Goal: Task Accomplishment & Management: Manage account settings

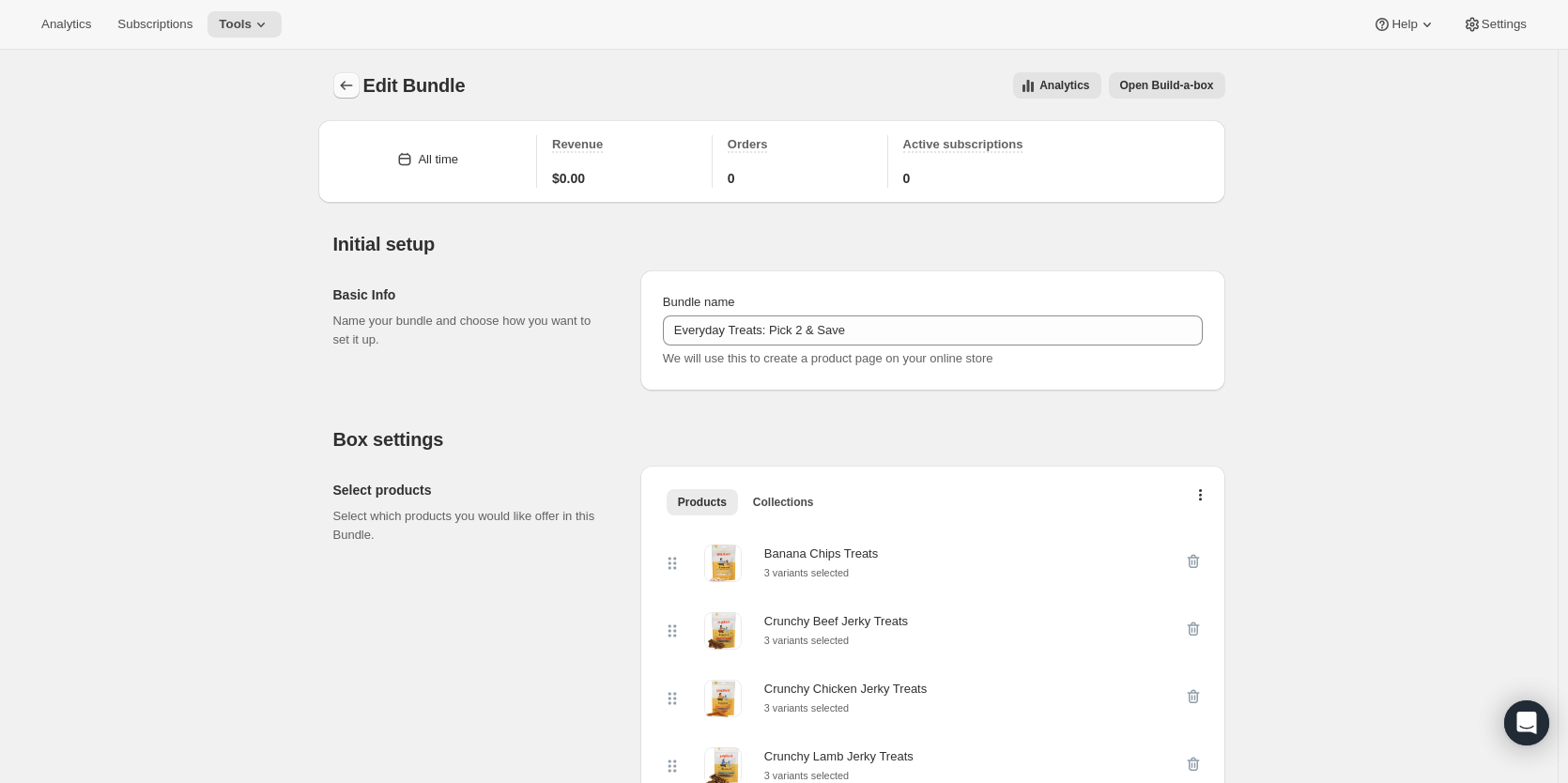
click at [355, 89] on icon "Bundles" at bounding box center [346, 85] width 19 height 19
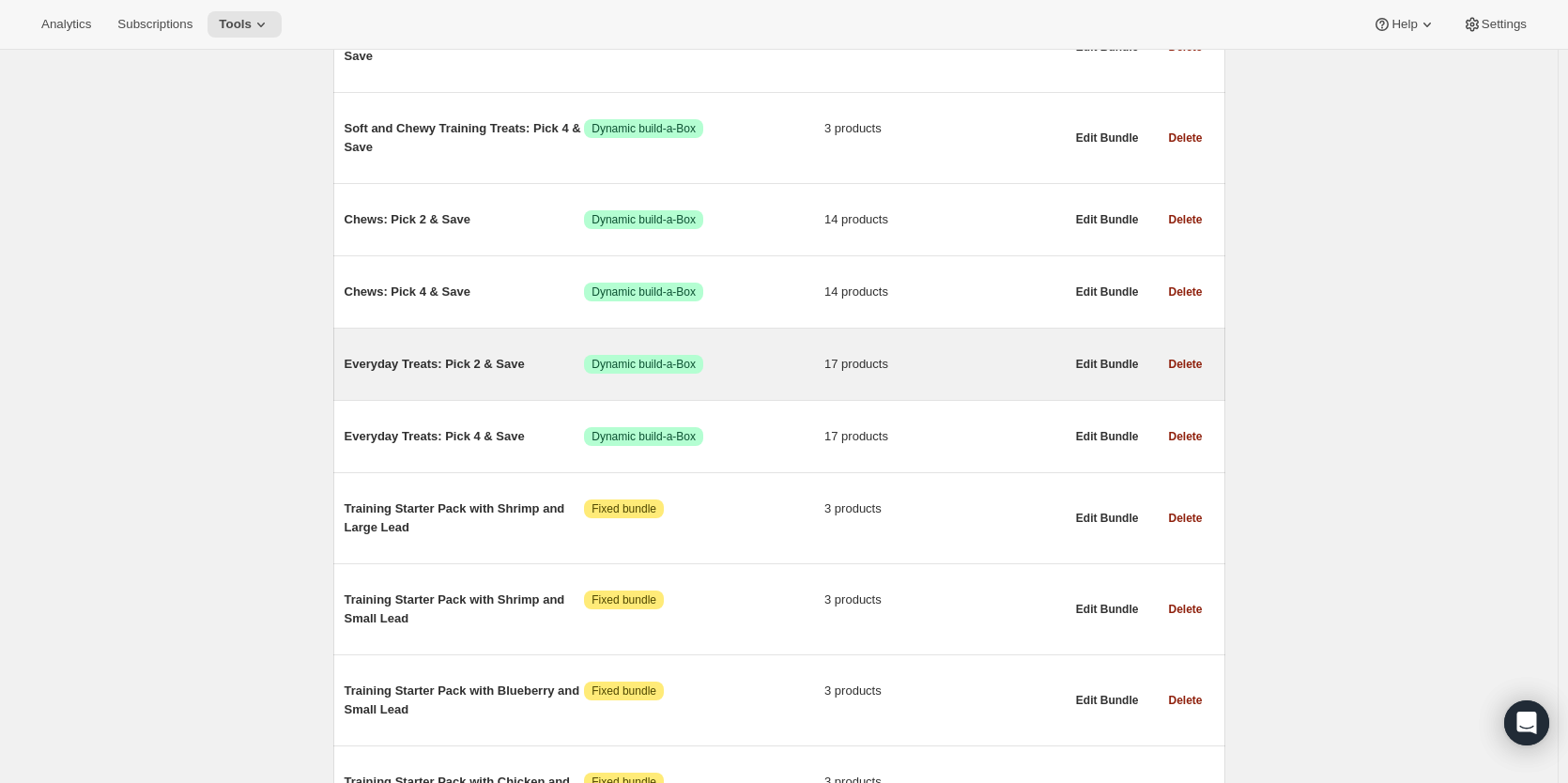
scroll to position [1127, 0]
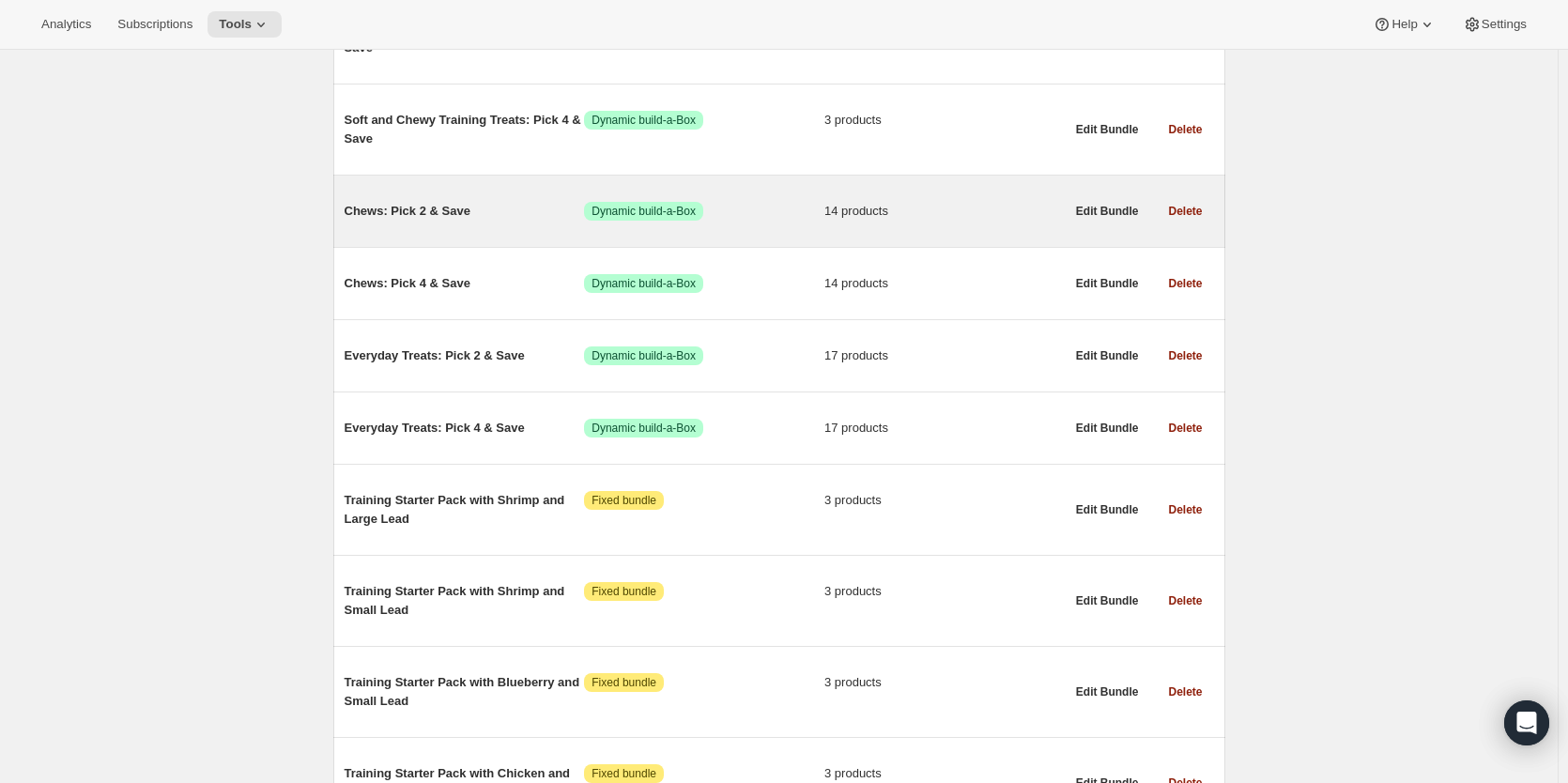
click at [473, 218] on span "Chews: Pick 2 & Save" at bounding box center [465, 211] width 240 height 19
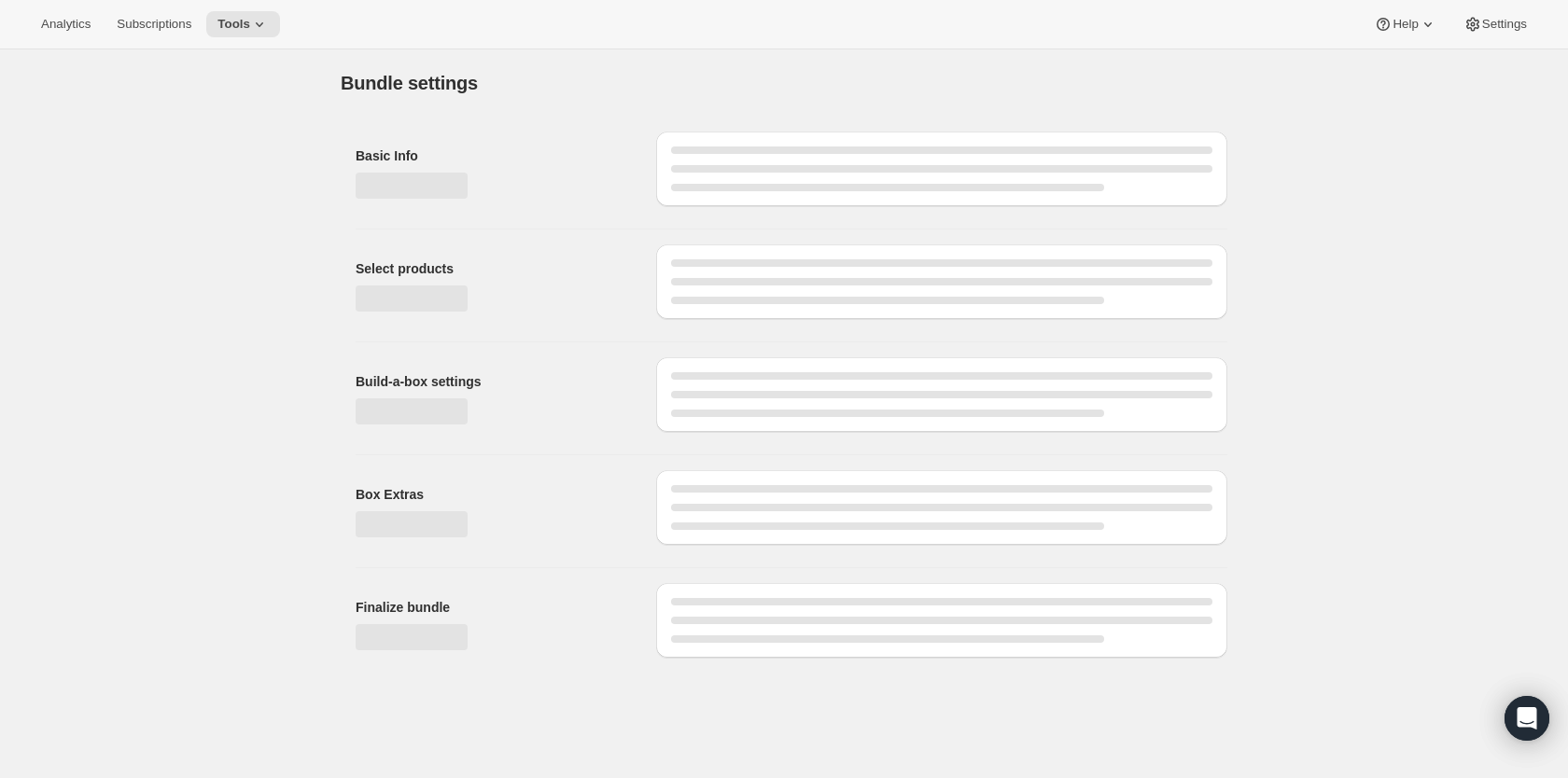
type input "Chews: Pick 2 & Save"
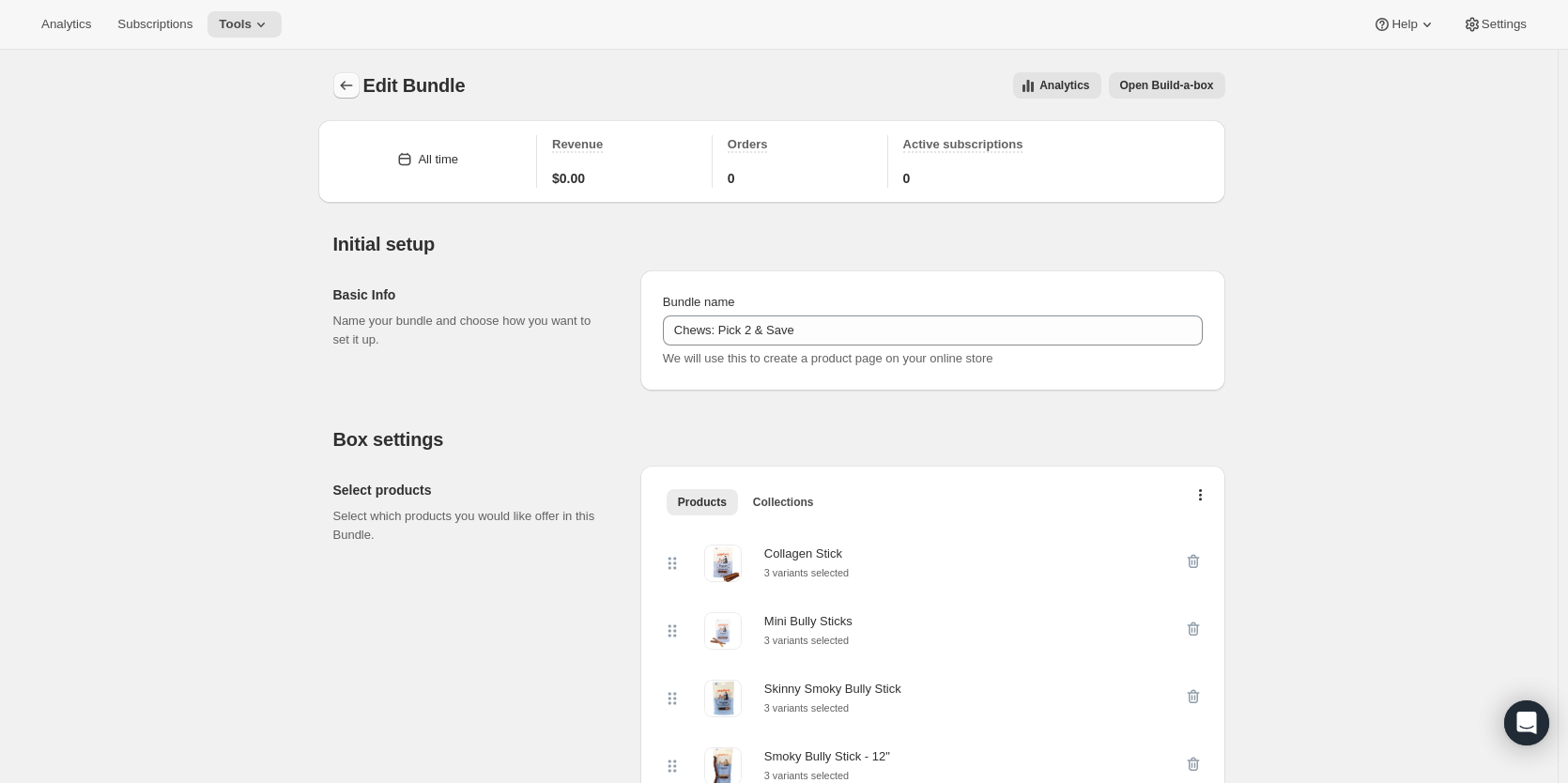
click at [348, 85] on icon "Bundles" at bounding box center [346, 85] width 19 height 19
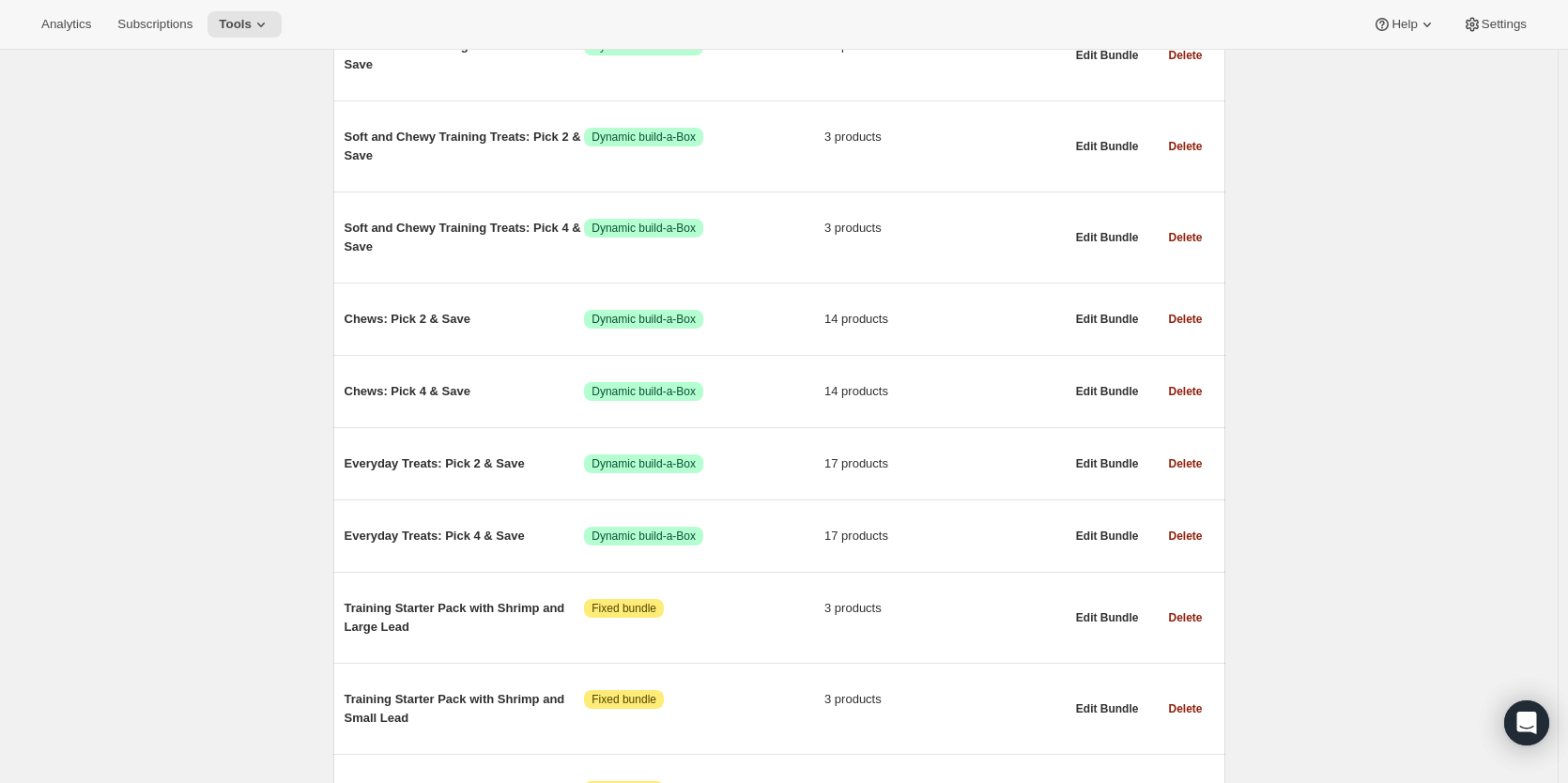
scroll to position [1033, 0]
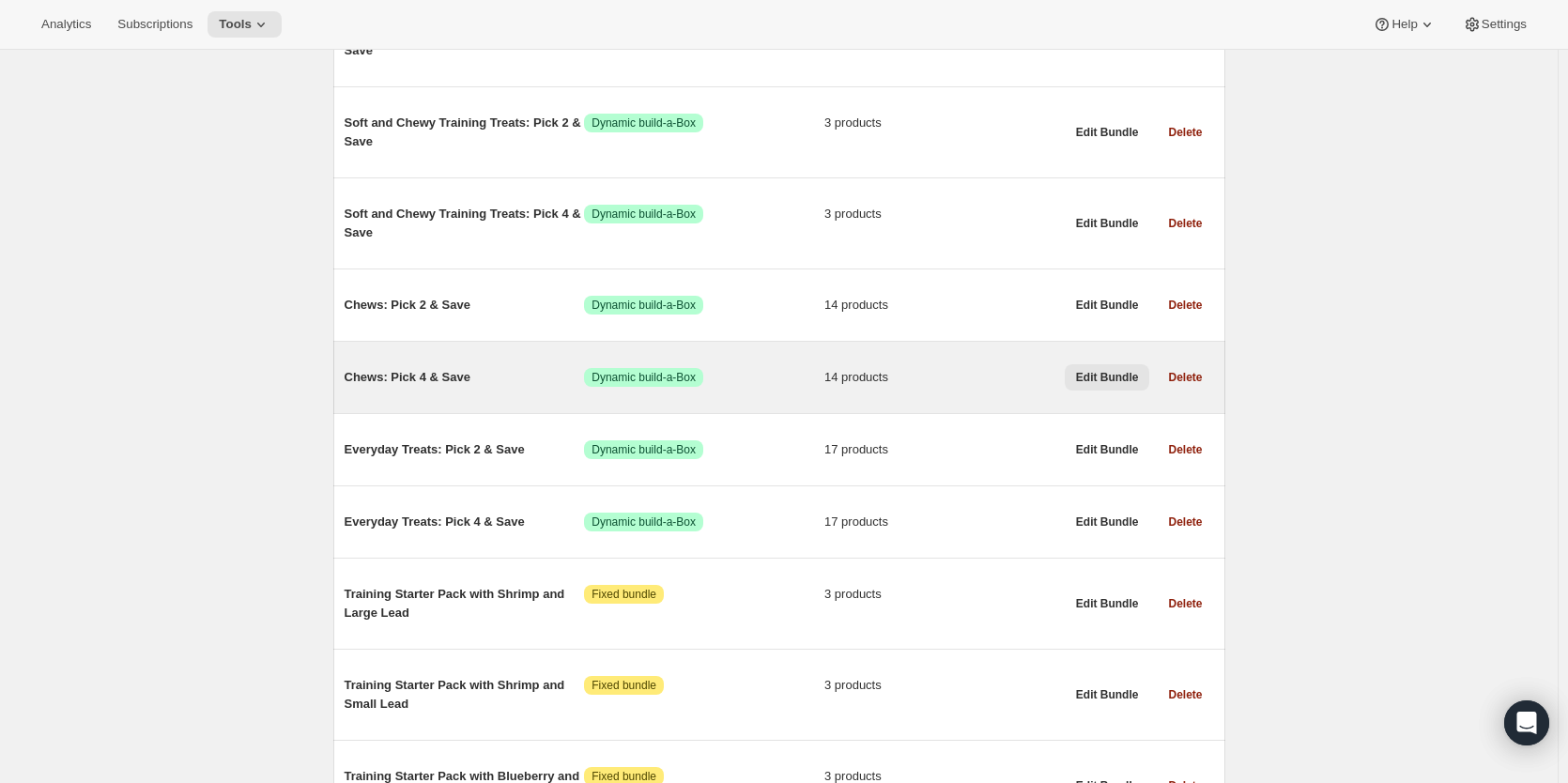
click at [1121, 379] on span "Edit Bundle" at bounding box center [1106, 377] width 63 height 15
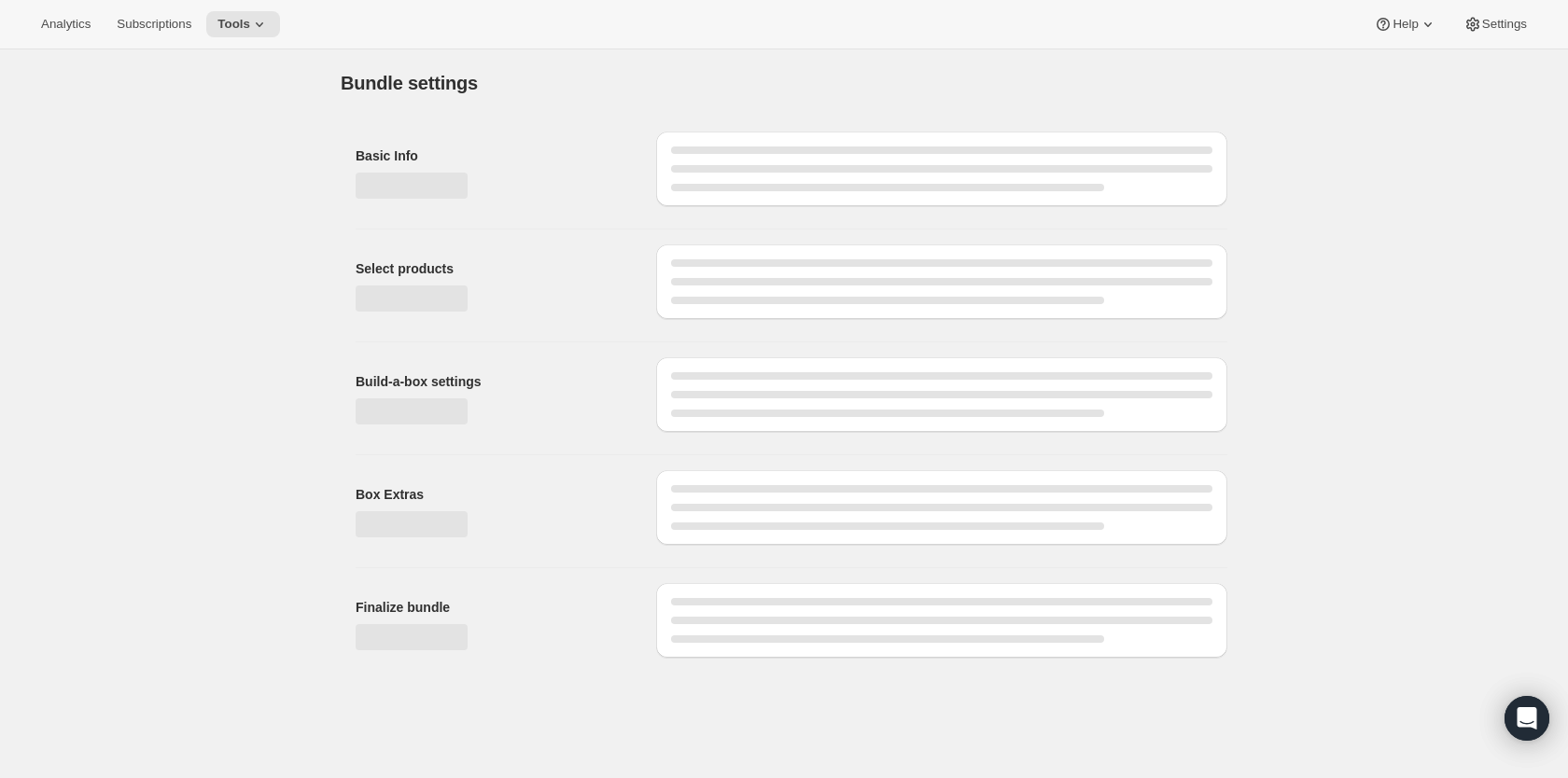
type input "Chews: Pick 4 & Save"
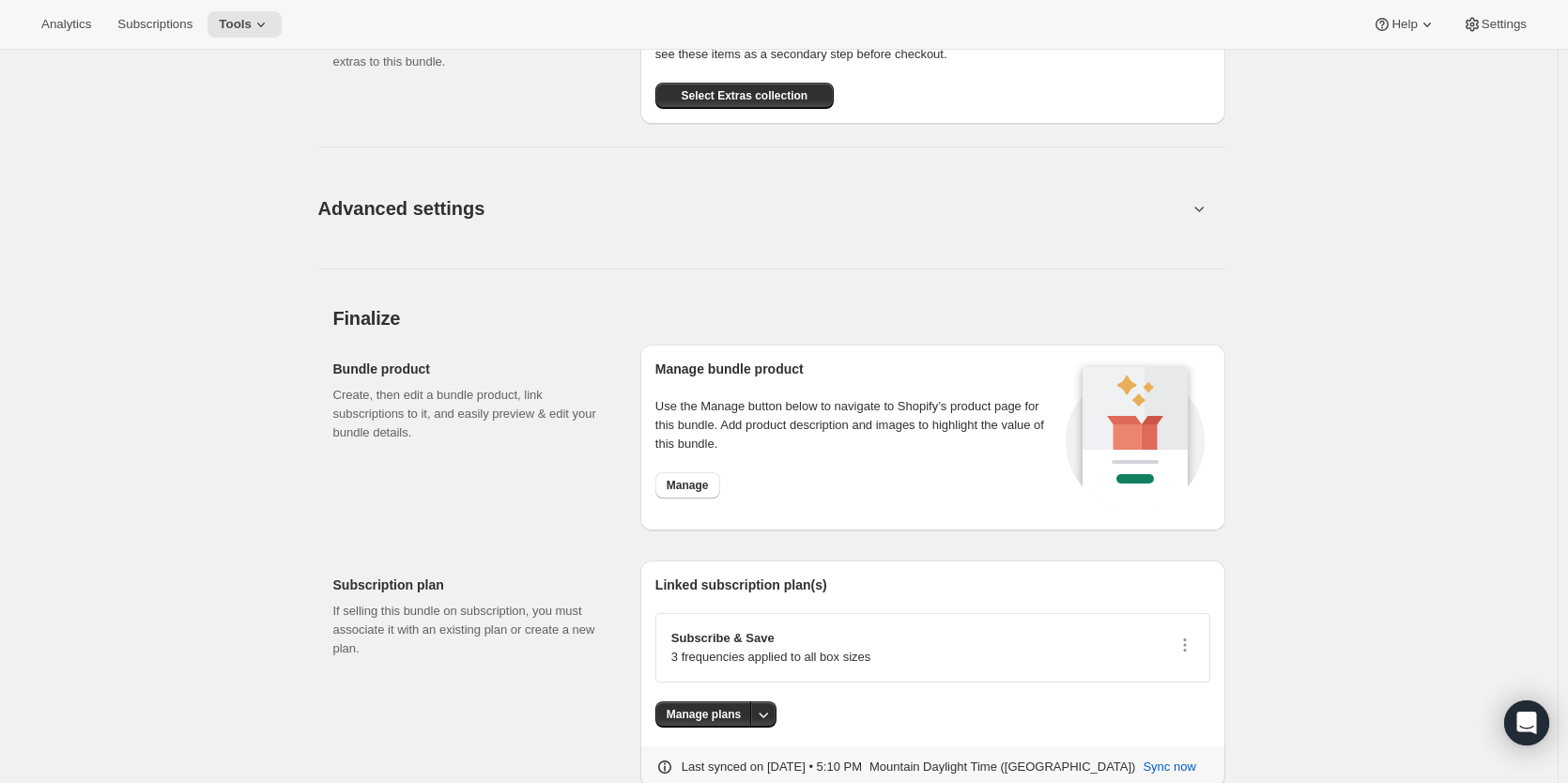
scroll to position [2414, 0]
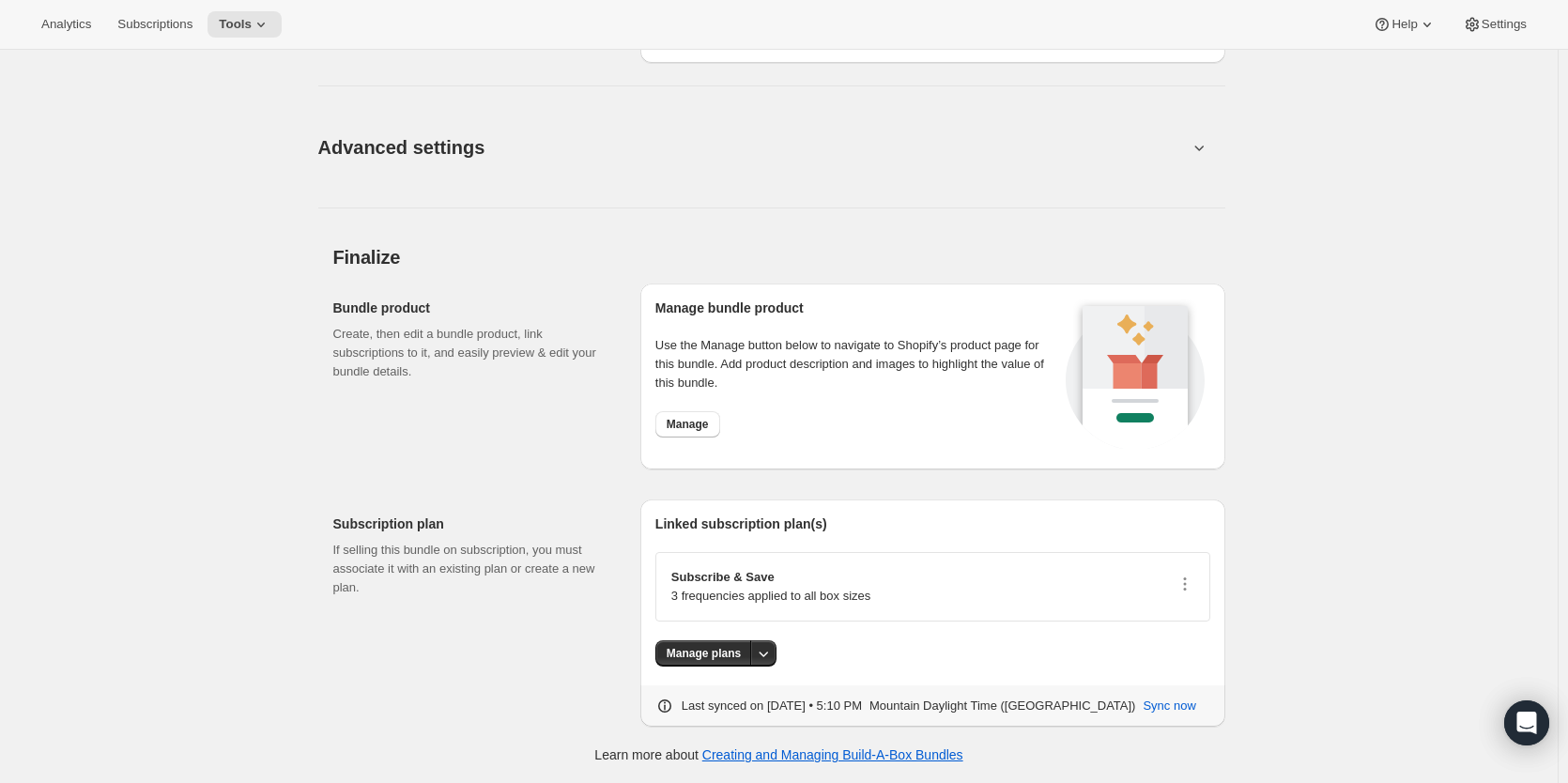
click at [387, 157] on span "Advanced settings" at bounding box center [401, 147] width 167 height 30
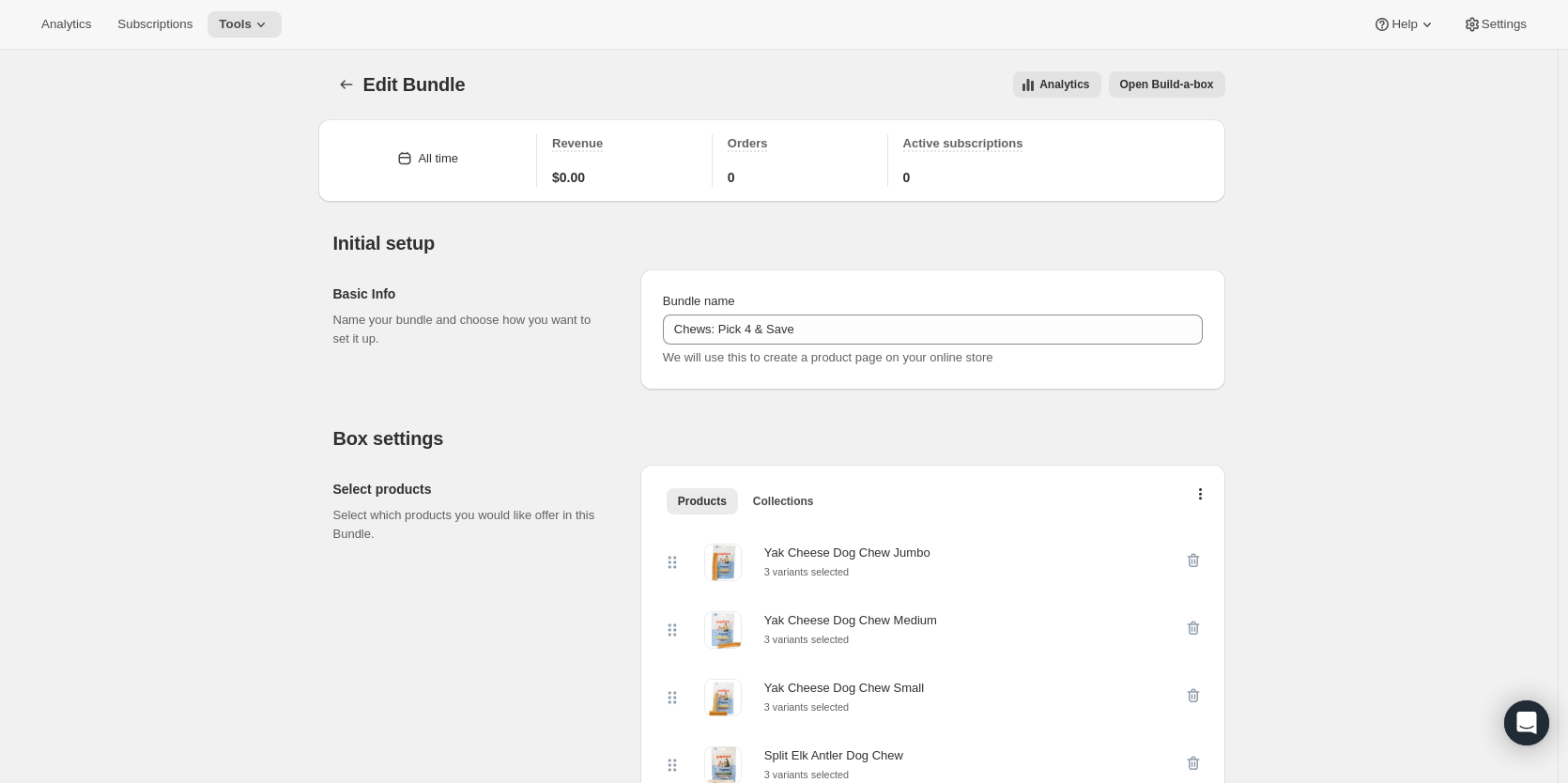
scroll to position [0, 0]
click at [1065, 89] on span "Analytics" at bounding box center [1064, 85] width 50 height 15
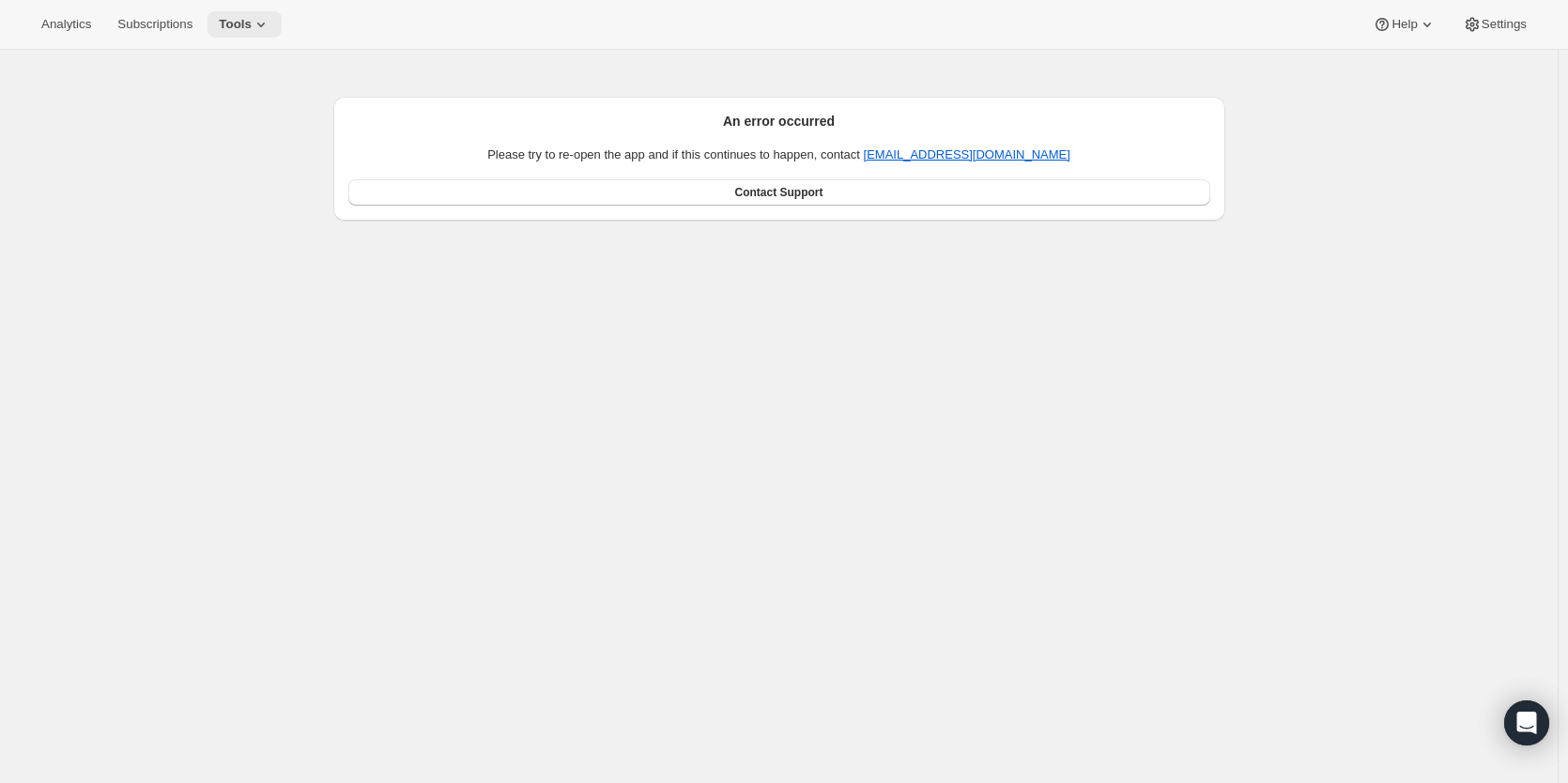
click at [252, 23] on icon at bounding box center [261, 24] width 19 height 19
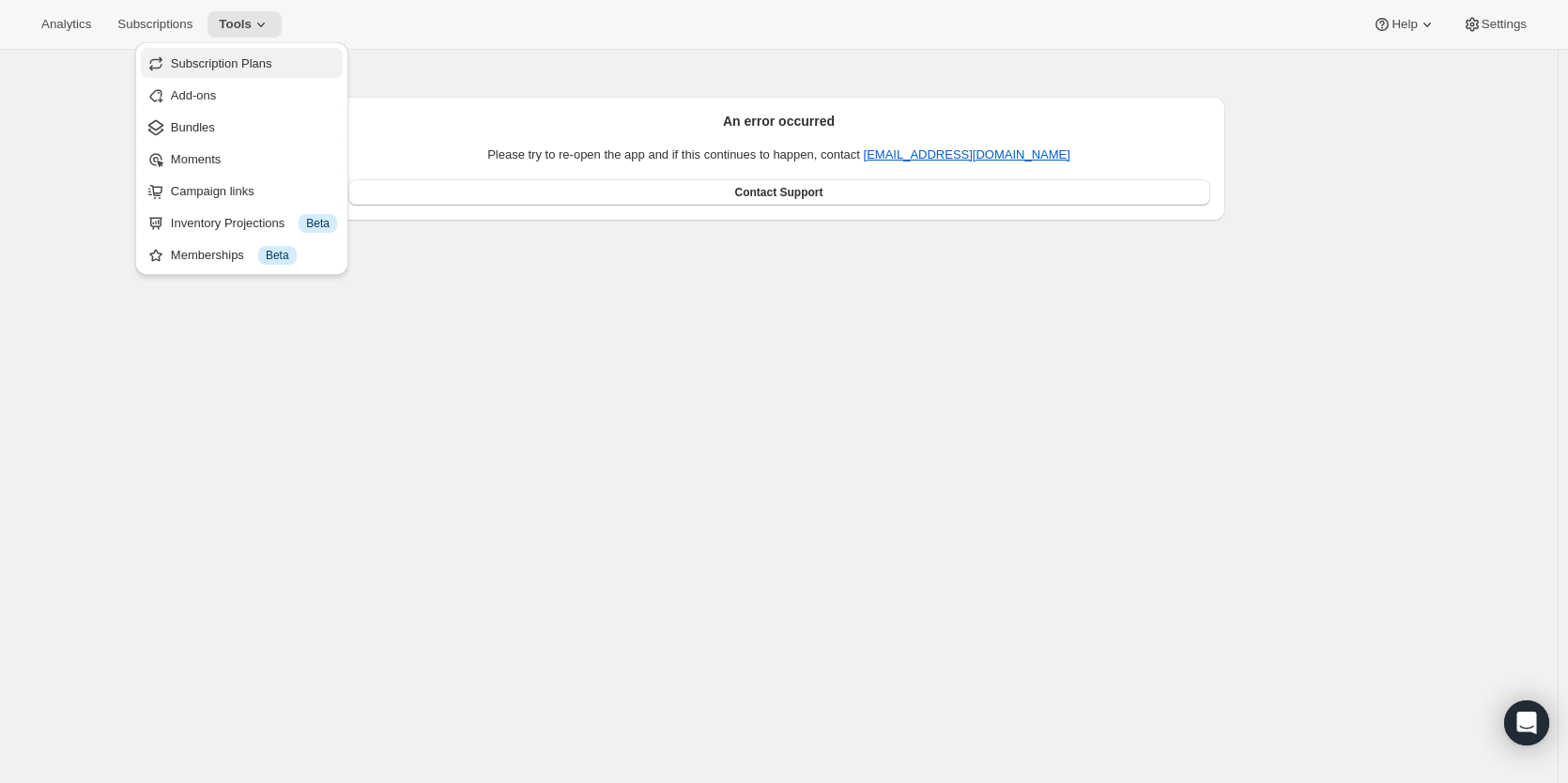
click at [241, 63] on span "Subscription Plans" at bounding box center [221, 63] width 101 height 14
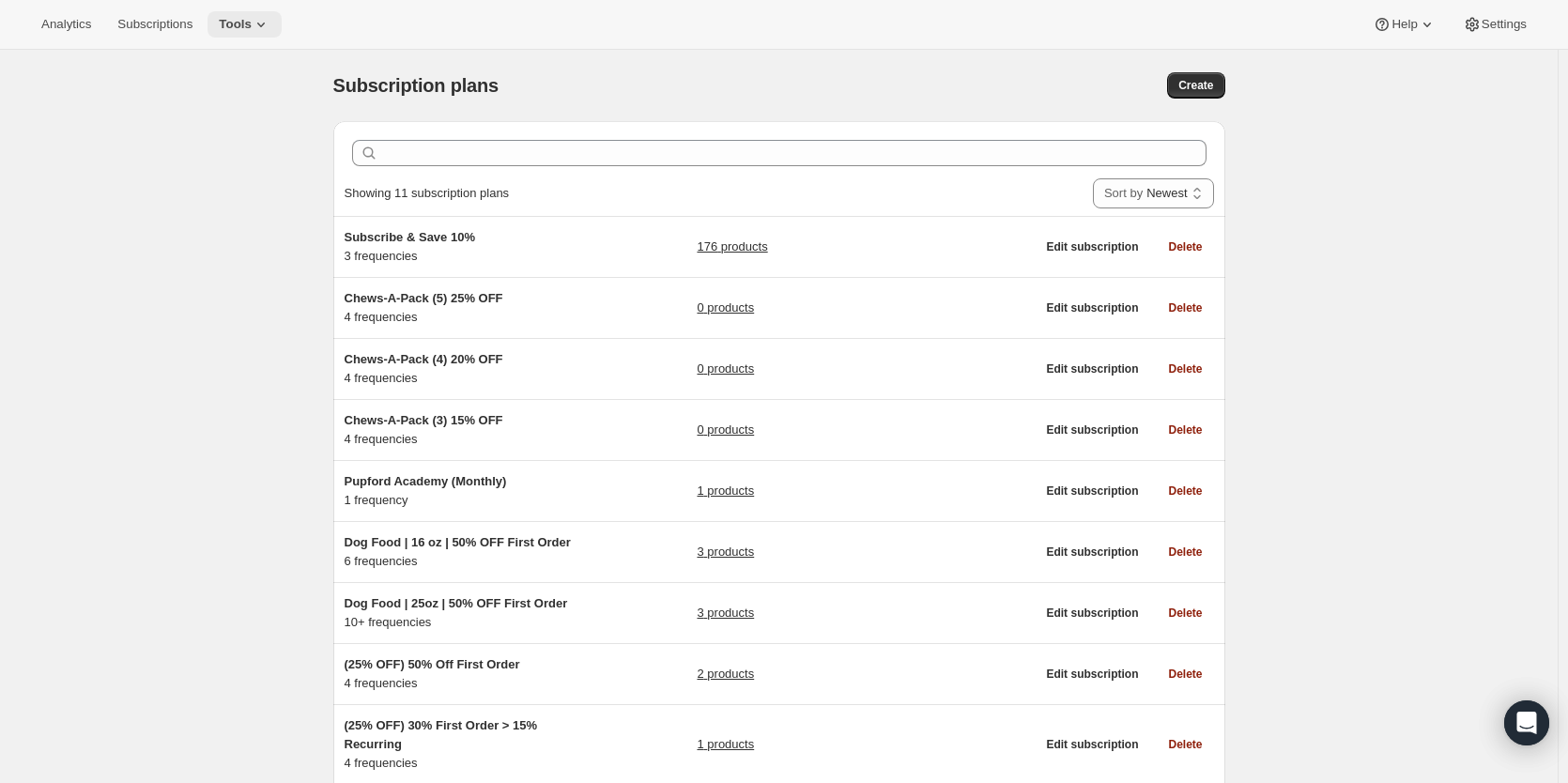
click at [229, 24] on span "Tools" at bounding box center [235, 24] width 33 height 15
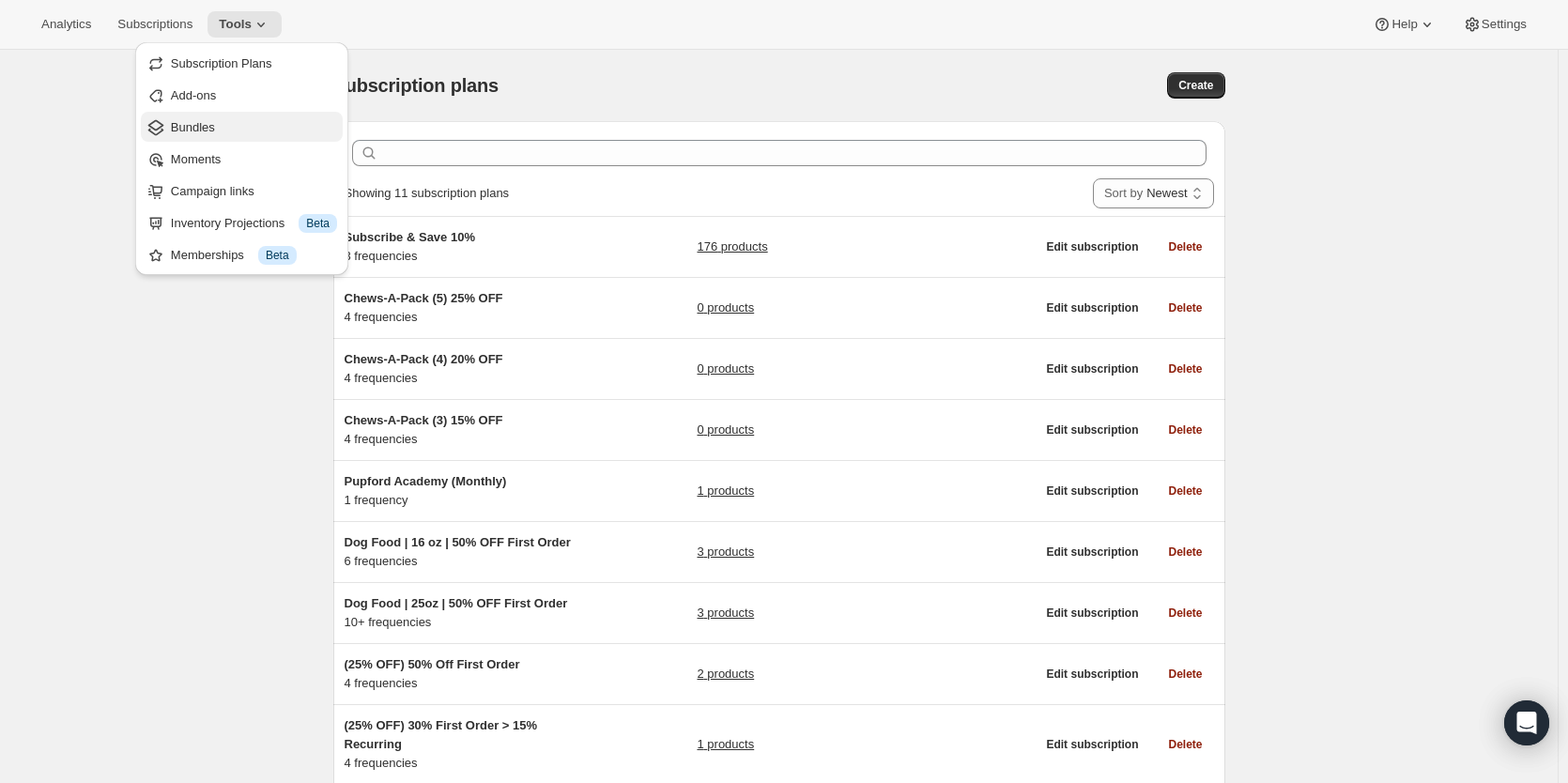
click at [221, 116] on button "Bundles" at bounding box center [242, 127] width 202 height 30
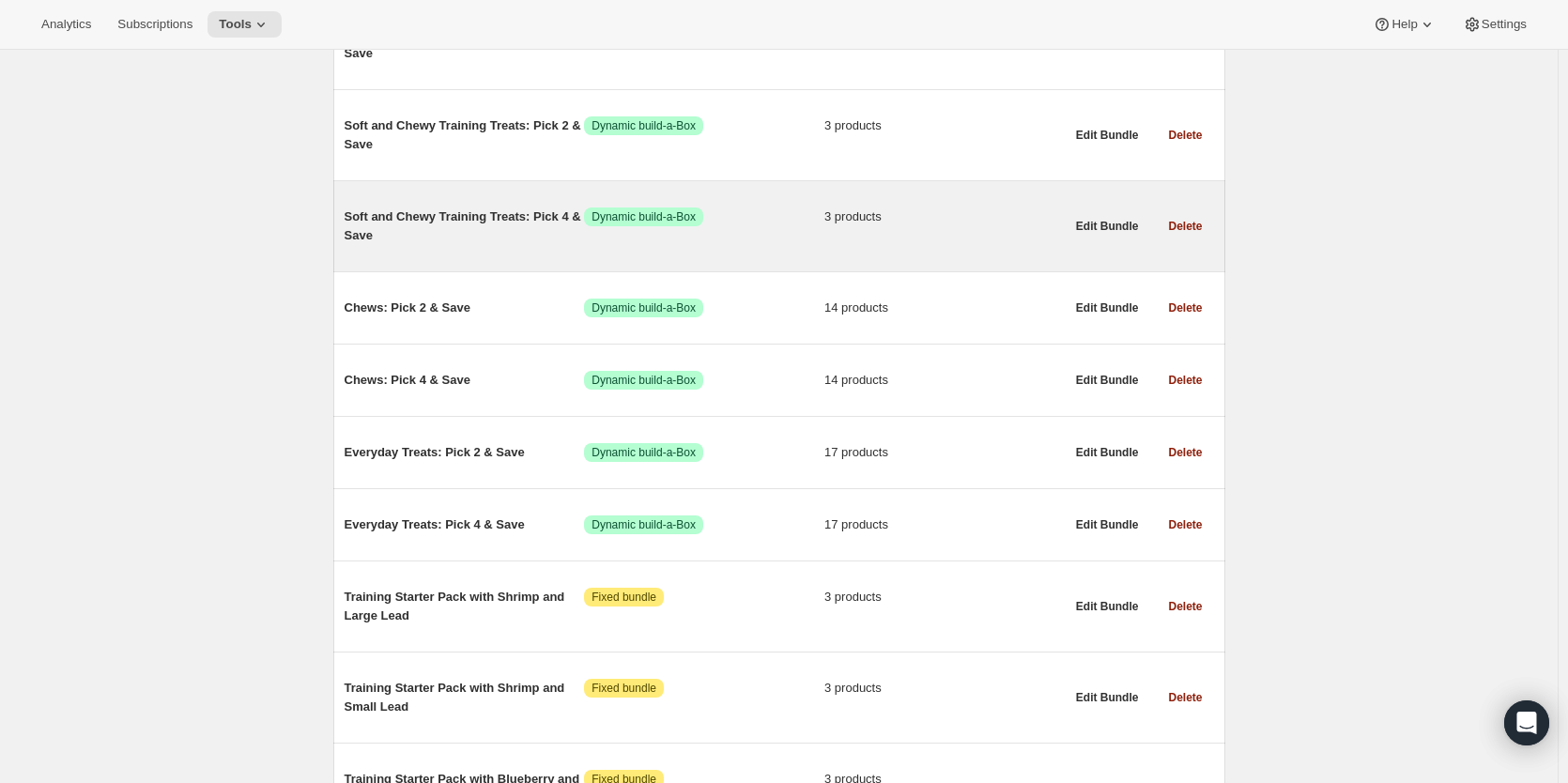
scroll to position [1033, 0]
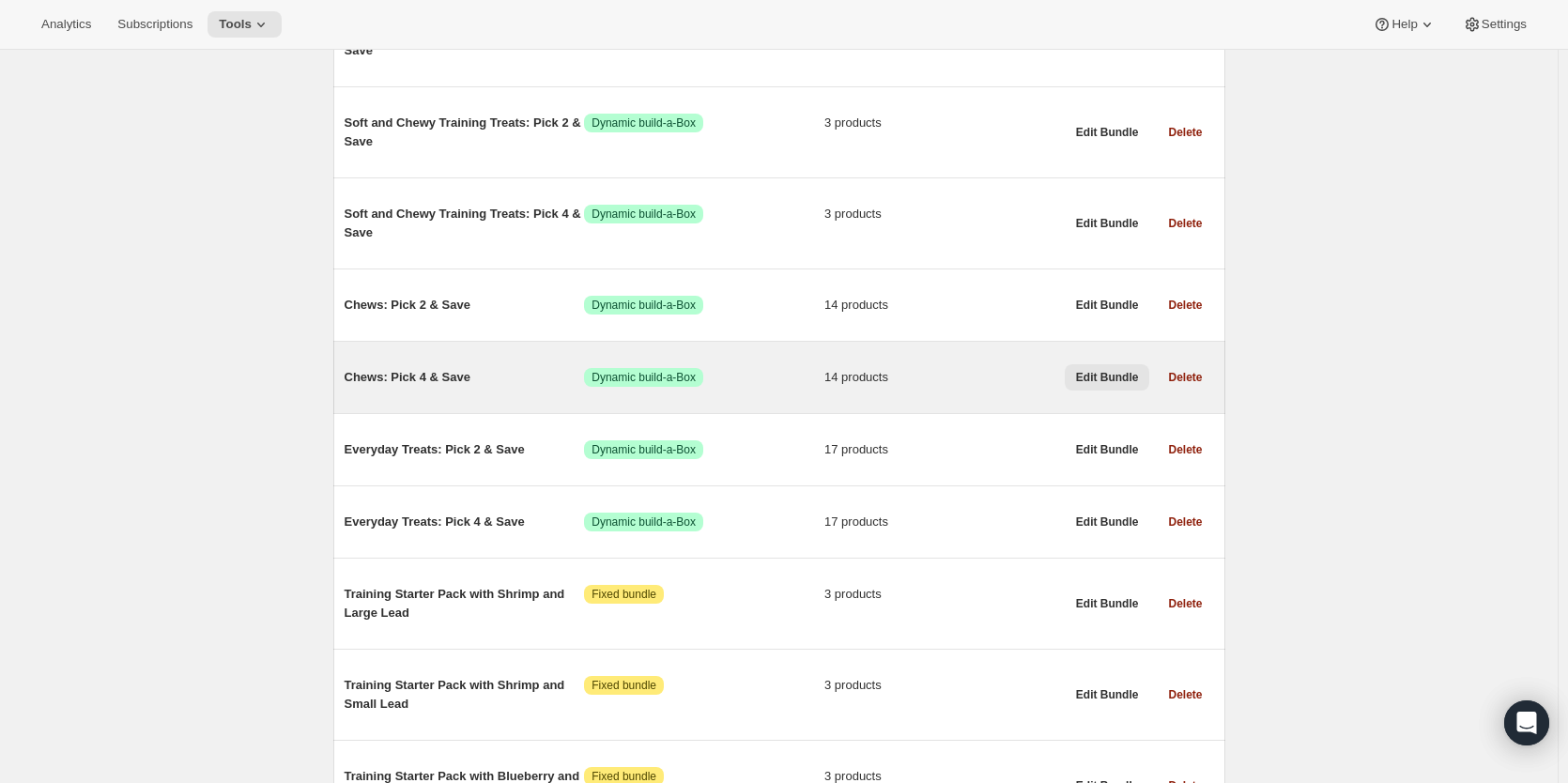
click at [1110, 379] on span "Edit Bundle" at bounding box center [1106, 377] width 63 height 15
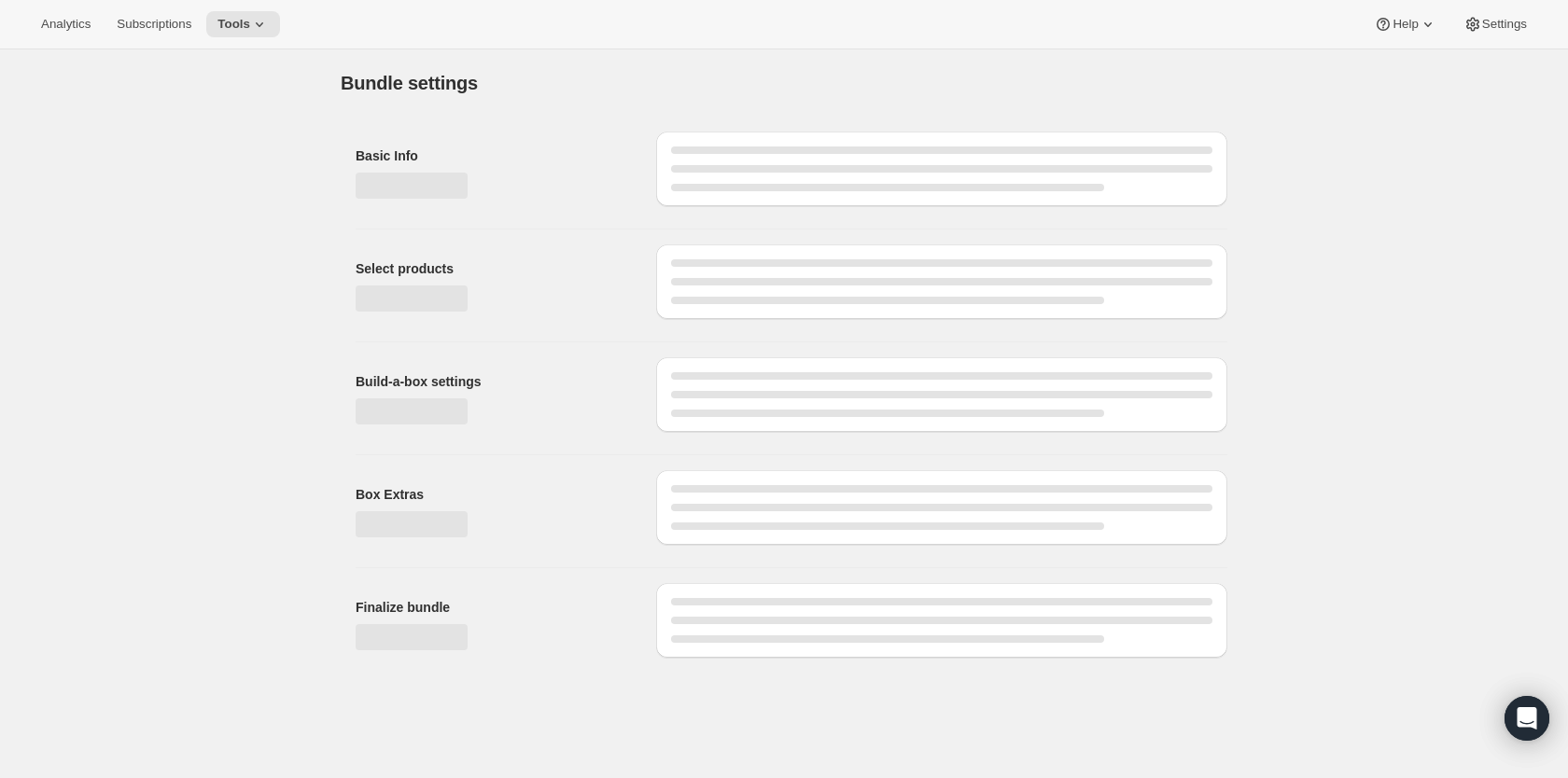
type input "Chews: Pick 4 & Save"
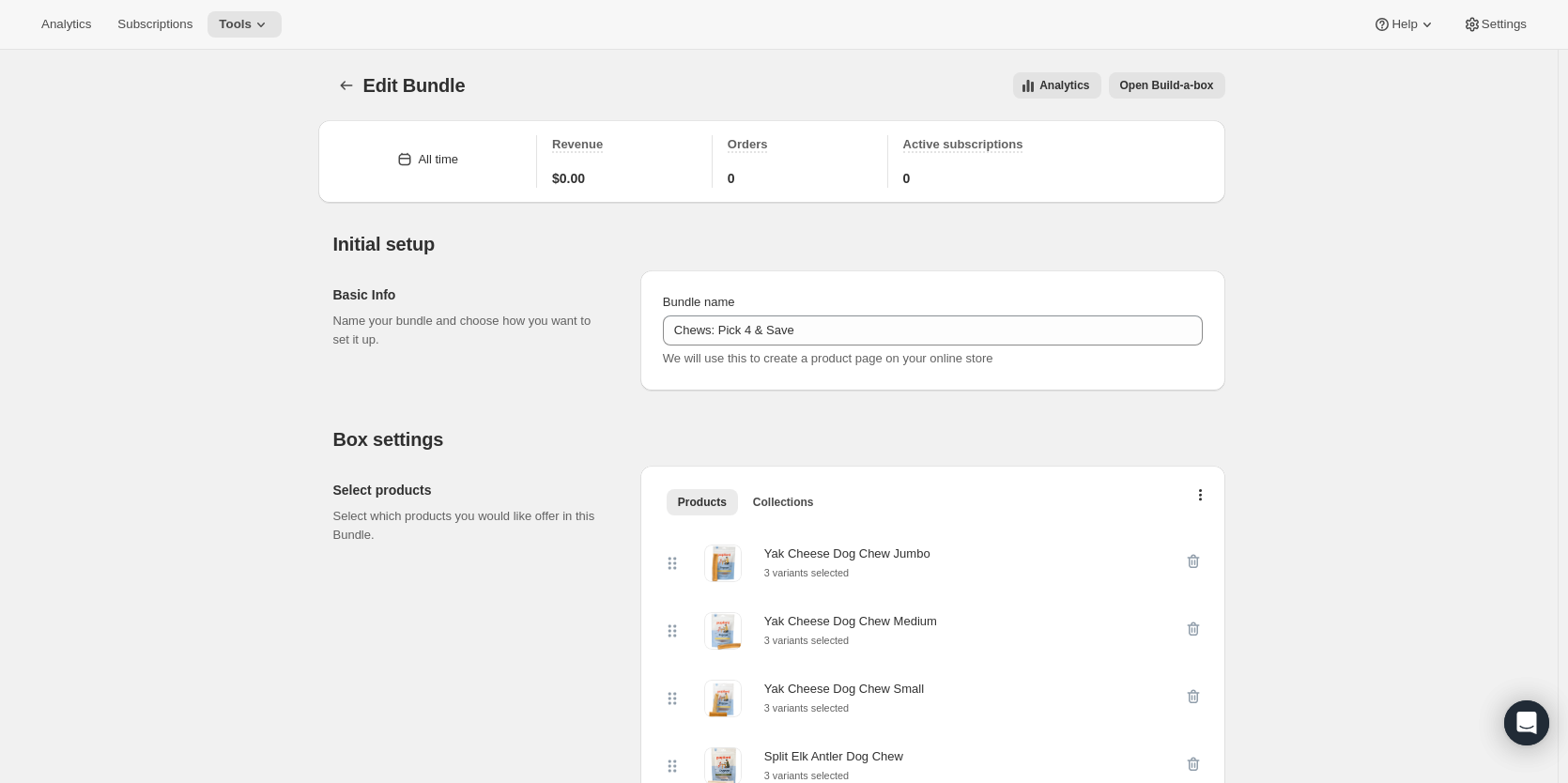
click at [1147, 80] on span "Open Build-a-box" at bounding box center [1167, 85] width 94 height 15
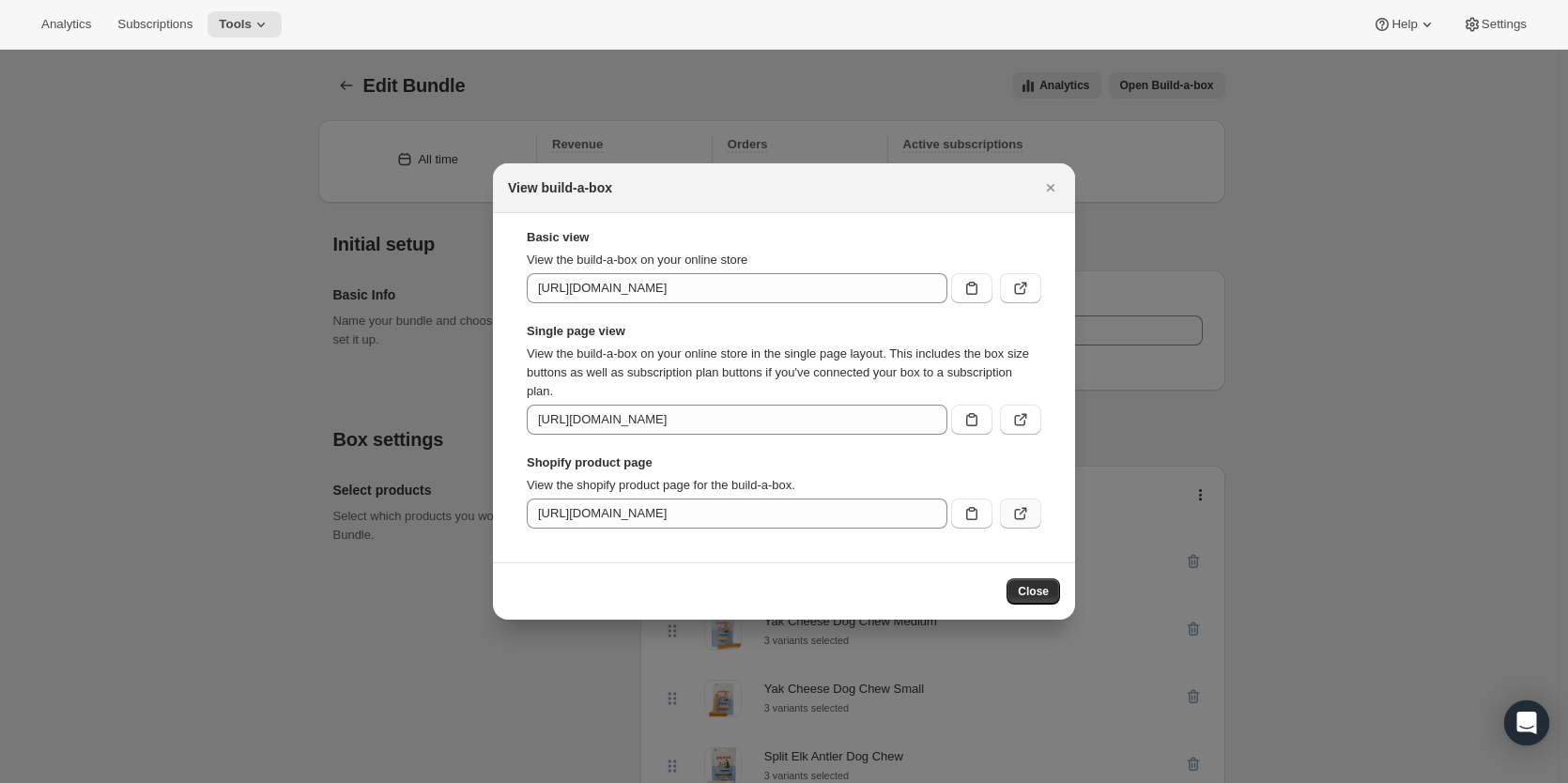
click at [1020, 516] on icon ":rdv:" at bounding box center [1020, 513] width 19 height 19
